Goal: Task Accomplishment & Management: Use online tool/utility

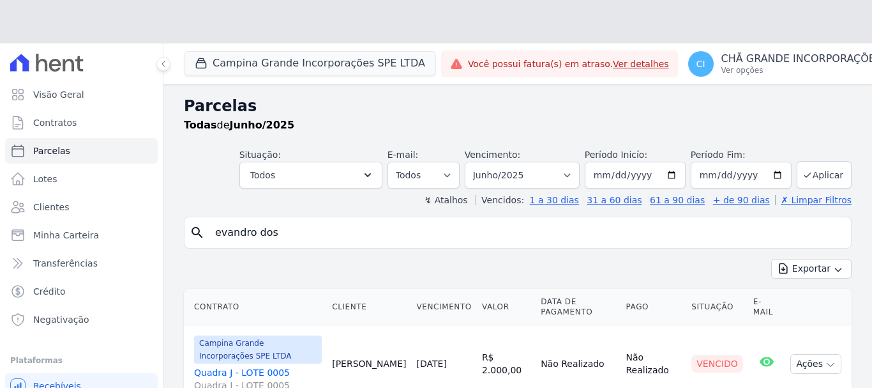
select select
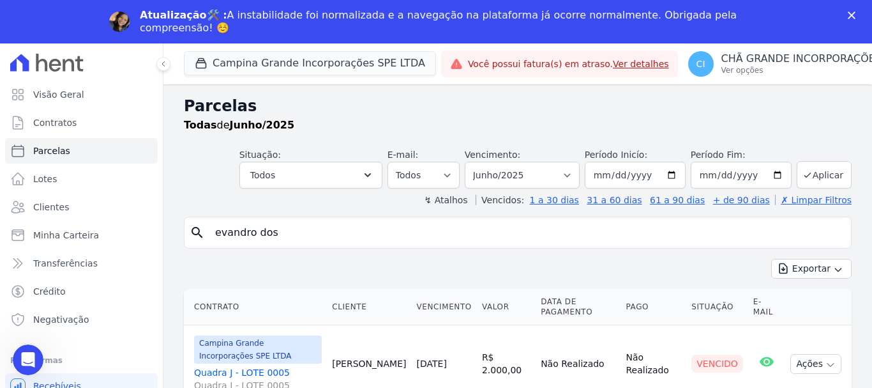
click at [851, 13] on icon "Fechar" at bounding box center [852, 15] width 8 height 8
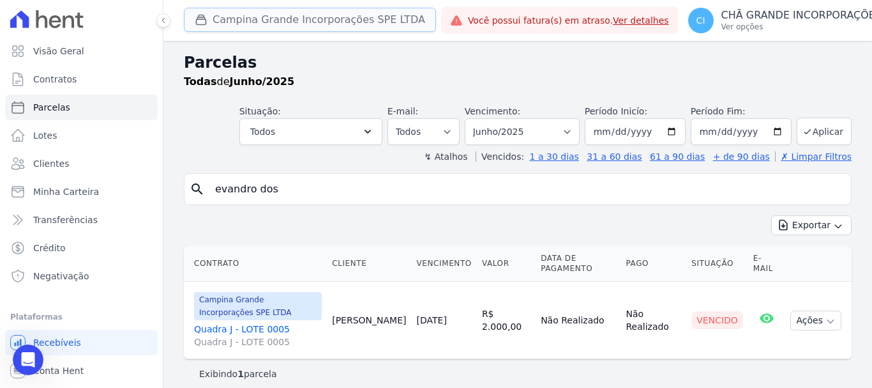
click at [228, 26] on button "Campina Grande Incorporações SPE LTDA" at bounding box center [310, 20] width 252 height 24
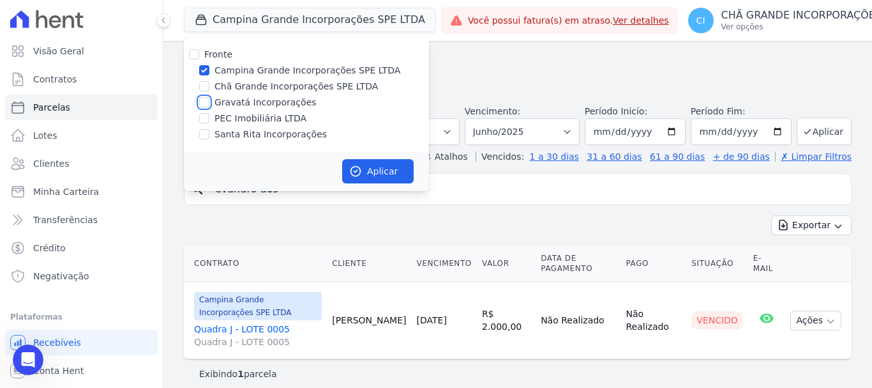
click at [206, 101] on input "Gravatá Incorporações" at bounding box center [204, 102] width 10 height 10
checkbox input "true"
click at [204, 75] on input "Campina Grande Incorporações SPE LTDA" at bounding box center [204, 70] width 10 height 10
checkbox input "false"
click at [390, 175] on button "Aplicar" at bounding box center [378, 171] width 72 height 24
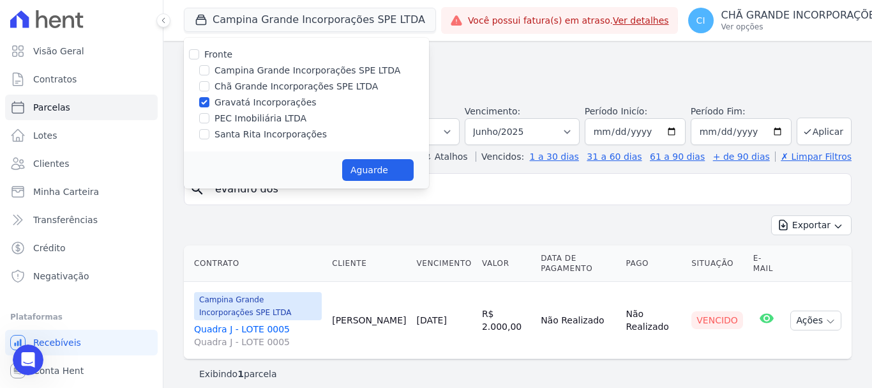
select select
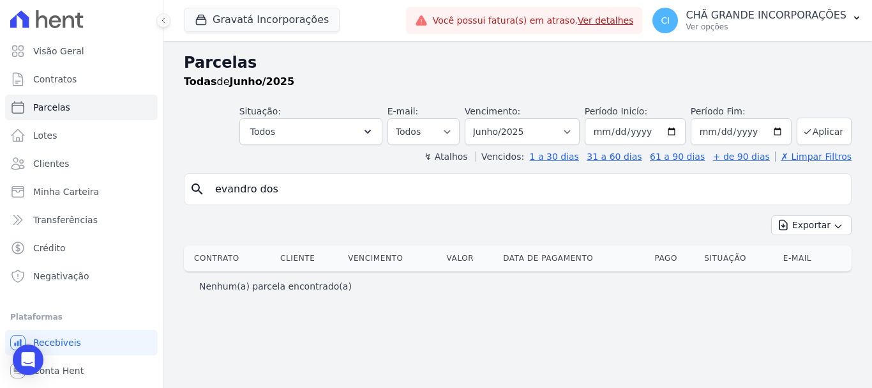
click at [302, 197] on input "evandro dos" at bounding box center [527, 189] width 639 height 26
type input "ronaldo jose da silva"
click at [538, 128] on select "Filtrar por período ──────── Todos os meses Julho/2021 Agosto/2021 Setembro/202…" at bounding box center [522, 131] width 115 height 27
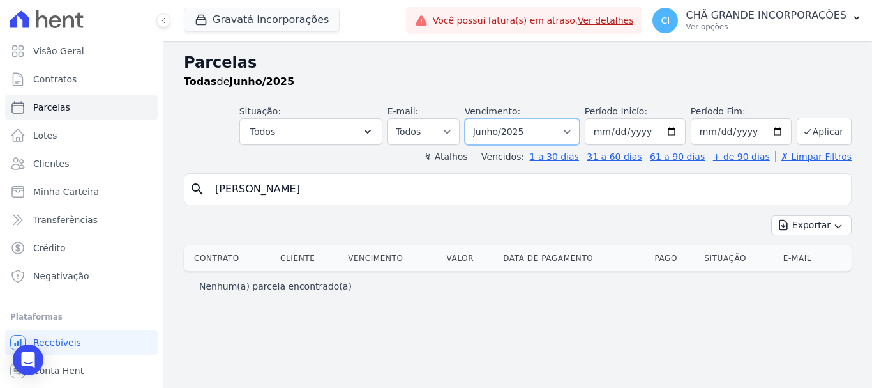
click at [538, 128] on select "Filtrar por período ──────── Todos os meses Julho/2021 Agosto/2021 Setembro/202…" at bounding box center [522, 131] width 115 height 27
click at [424, 195] on input "ronaldo jose da silva" at bounding box center [527, 189] width 639 height 26
select select
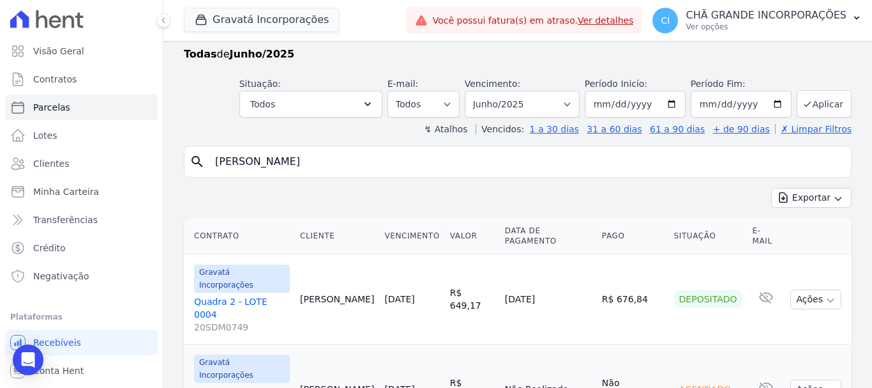
scroll to position [52, 0]
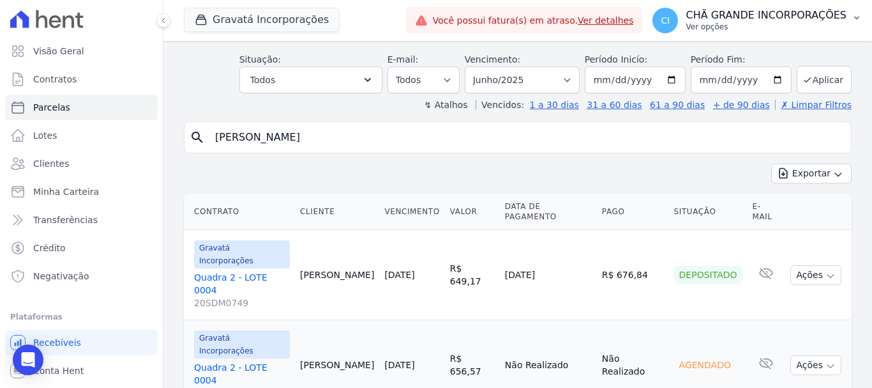
click at [724, 18] on p "CHÃ GRANDE INCORPORAÇÕES" at bounding box center [766, 15] width 161 height 13
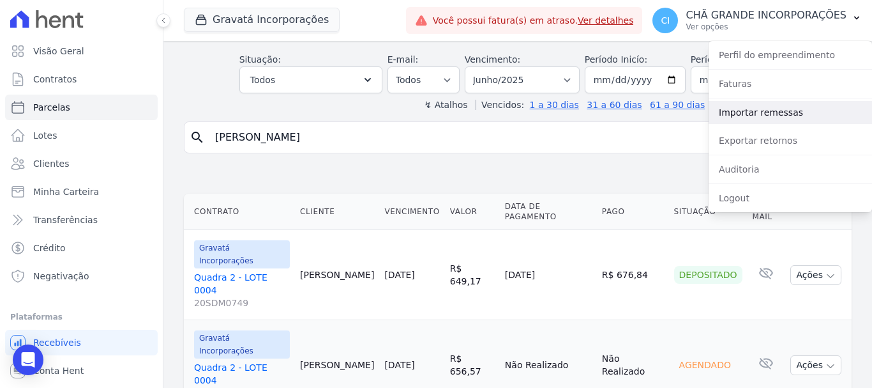
click at [732, 118] on link "Importar remessas" at bounding box center [790, 112] width 163 height 23
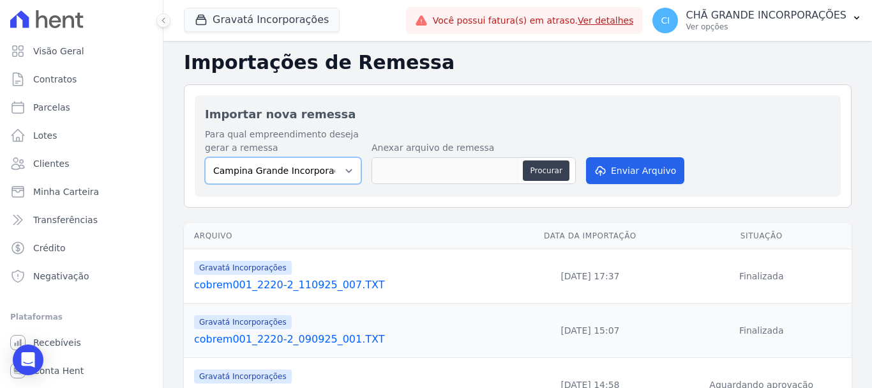
click at [272, 169] on select "Campina Grande Incorporações SPE LTDA Chã Grande Incorporações SPE LTDA Gravatá…" at bounding box center [283, 170] width 156 height 27
select select "5275b983-619f-43ac-95cf-dea9128da5c7"
click at [205, 157] on select "Campina Grande Incorporações SPE LTDA Chã Grande Incorporações SPE LTDA Gravatá…" at bounding box center [283, 170] width 156 height 27
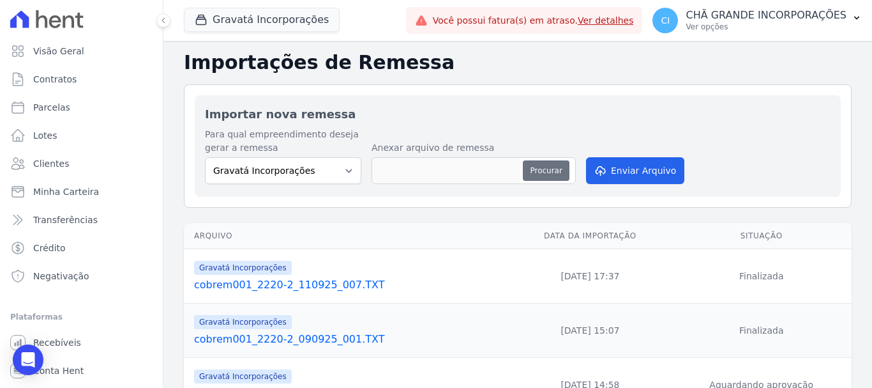
click at [549, 173] on button "Procurar" at bounding box center [546, 170] width 46 height 20
type input "cobrem001_2220-2_150925_001.TXT"
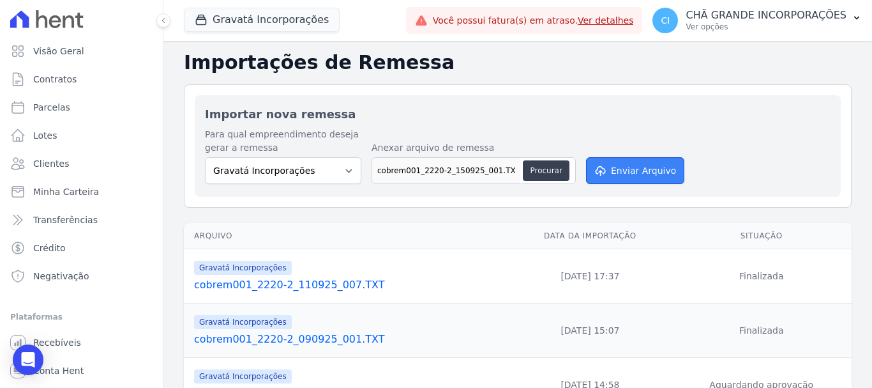
click at [605, 165] on button "Enviar Arquivo" at bounding box center [635, 170] width 98 height 27
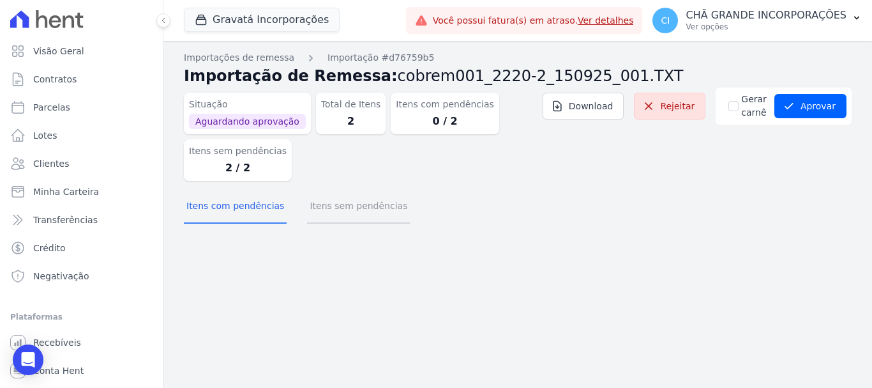
click at [354, 203] on button "Itens sem pendências" at bounding box center [358, 206] width 103 height 33
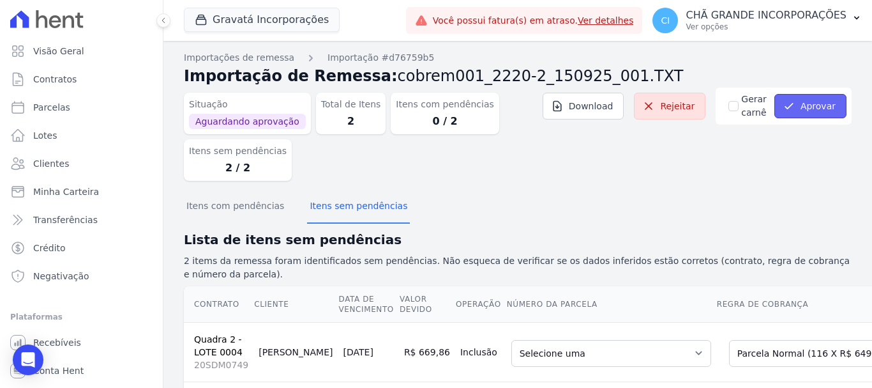
click at [802, 101] on button "Aprovar" at bounding box center [811, 106] width 72 height 24
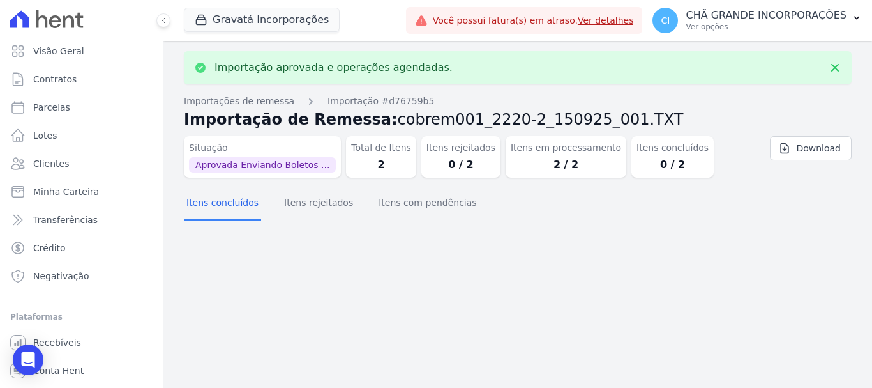
click at [459, 206] on div "Itens concluídos Itens rejeitados Itens com pendências" at bounding box center [518, 203] width 668 height 31
click at [433, 206] on button "Itens com pendências" at bounding box center [427, 203] width 103 height 33
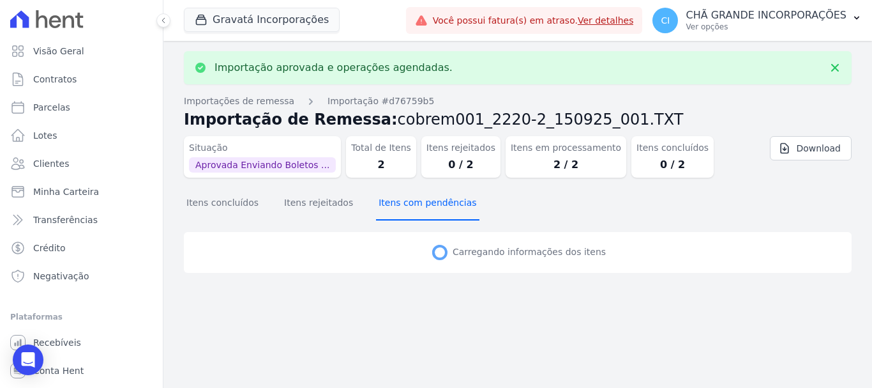
click at [433, 206] on button "Itens com pendências" at bounding box center [427, 203] width 103 height 33
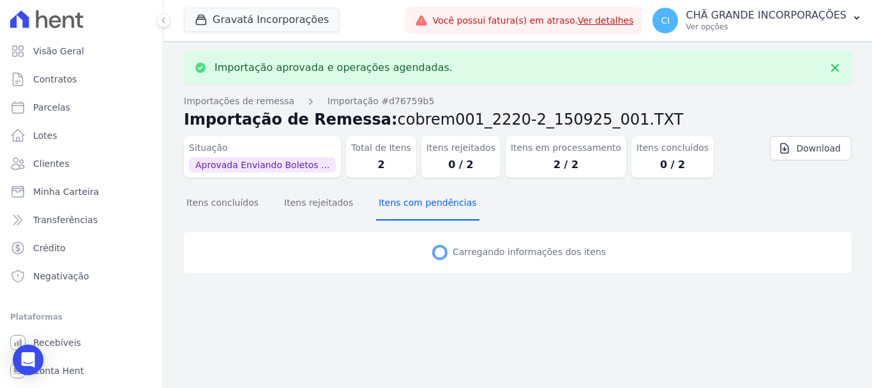
click at [433, 206] on button "Itens com pendências" at bounding box center [427, 203] width 103 height 33
click at [434, 206] on button "Itens com pendências" at bounding box center [427, 203] width 103 height 33
click at [437, 205] on button "Itens com pendências" at bounding box center [427, 203] width 103 height 33
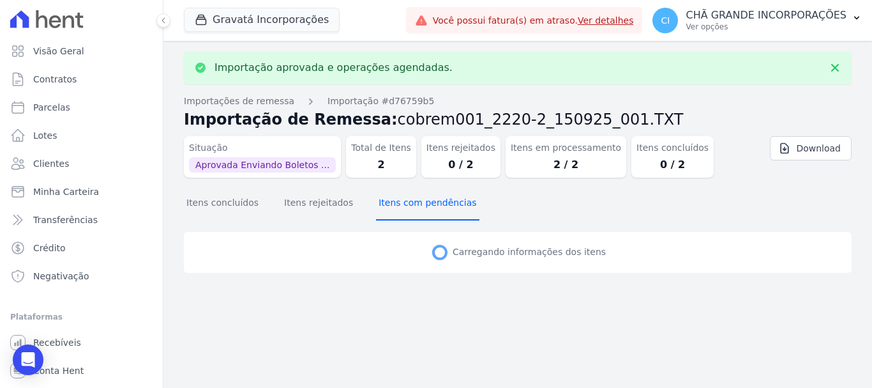
click at [438, 204] on button "Itens com pendências" at bounding box center [427, 203] width 103 height 33
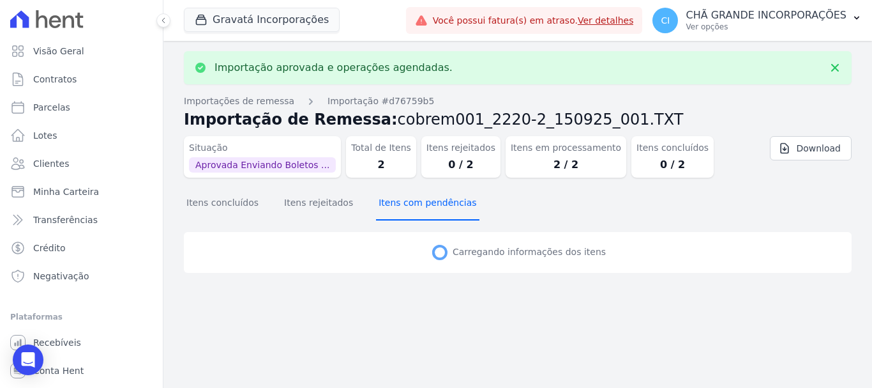
click at [438, 204] on button "Itens com pendências" at bounding box center [427, 203] width 103 height 33
click at [439, 204] on button "Itens com pendências" at bounding box center [427, 203] width 103 height 33
click at [441, 210] on button "Itens com pendências" at bounding box center [427, 203] width 103 height 33
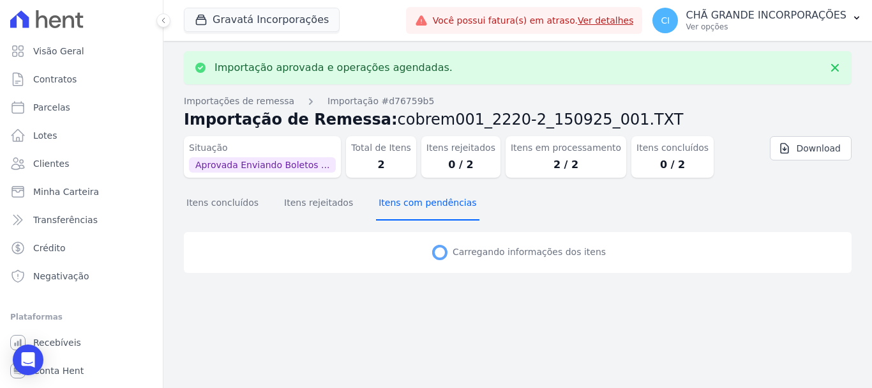
click at [441, 210] on button "Itens com pendências" at bounding box center [427, 203] width 103 height 33
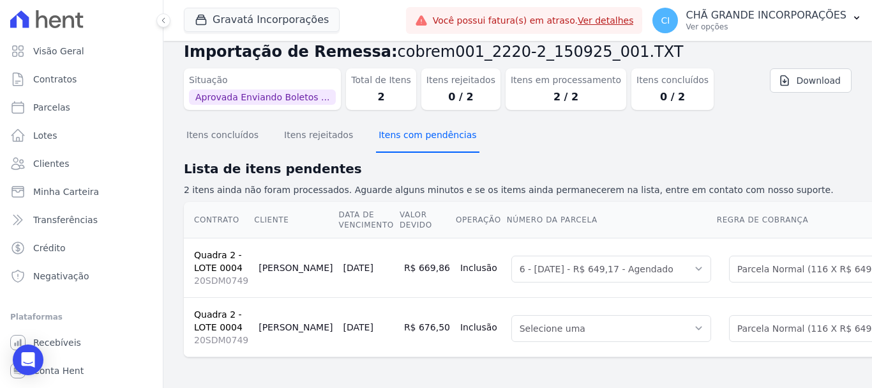
scroll to position [34, 0]
click at [430, 133] on button "Itens com pendências" at bounding box center [427, 135] width 103 height 33
click at [430, 133] on div "Importação aprovada e operações agendadas. Importações de remessa Importação #d…" at bounding box center [517, 202] width 709 height 371
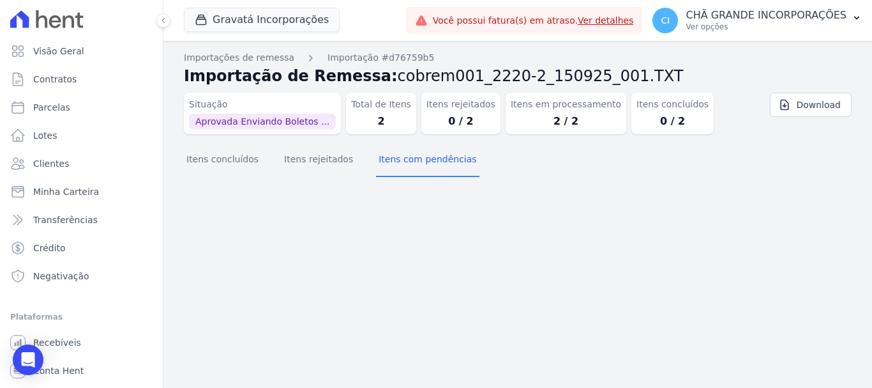
click at [430, 133] on div "Itens rejeitados 0 / 2" at bounding box center [460, 114] width 79 height 42
click at [239, 162] on button "Itens concluídos" at bounding box center [222, 160] width 77 height 33
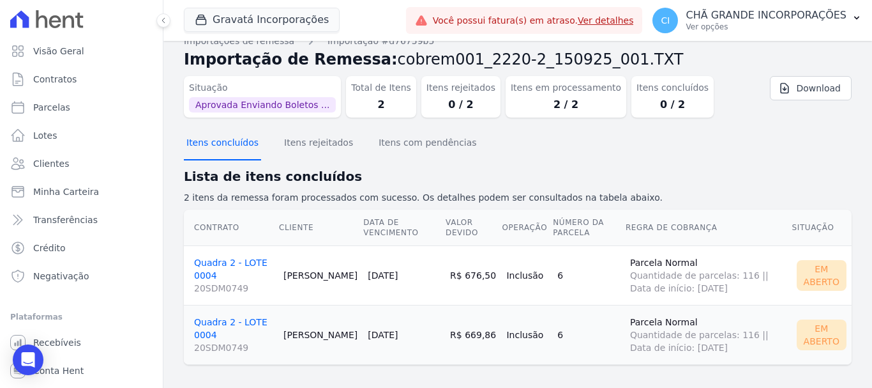
scroll to position [25, 0]
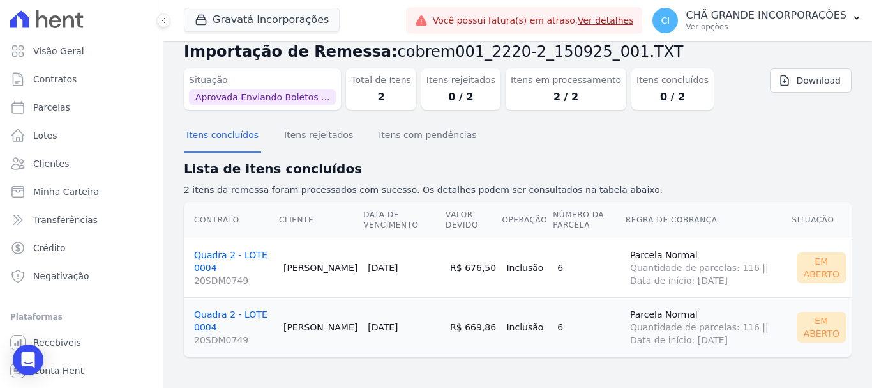
click at [230, 252] on link "Quadra 2 - LOTE 0004 20SDM0749" at bounding box center [233, 268] width 79 height 37
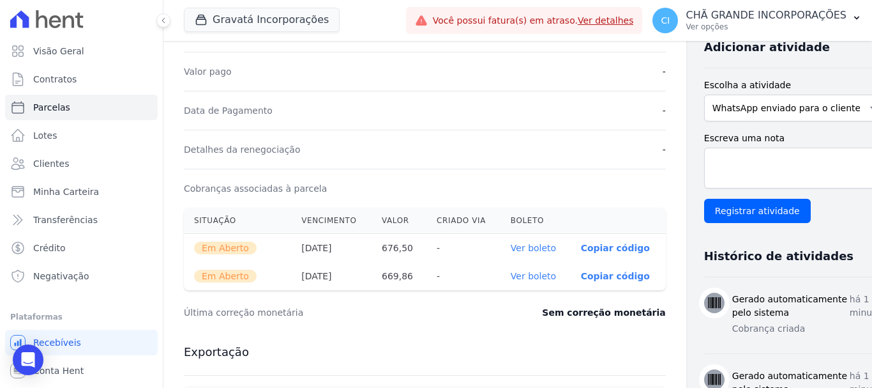
scroll to position [319, 0]
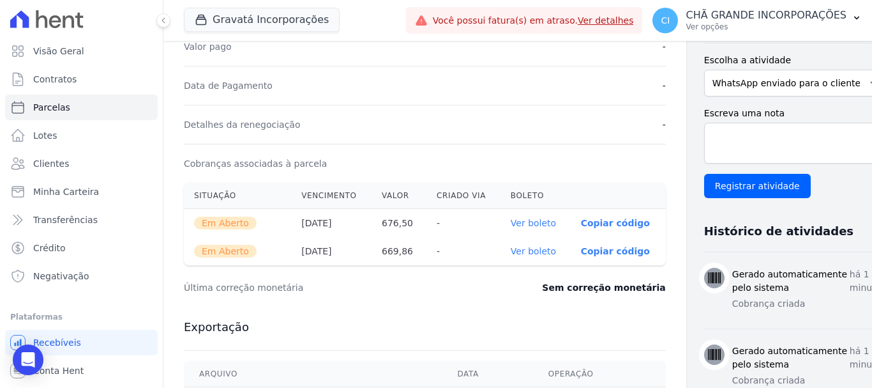
click at [511, 218] on link "Ver boleto" at bounding box center [533, 223] width 45 height 10
click at [511, 249] on link "Ver boleto" at bounding box center [533, 251] width 45 height 10
